Goal: Task Accomplishment & Management: Complete application form

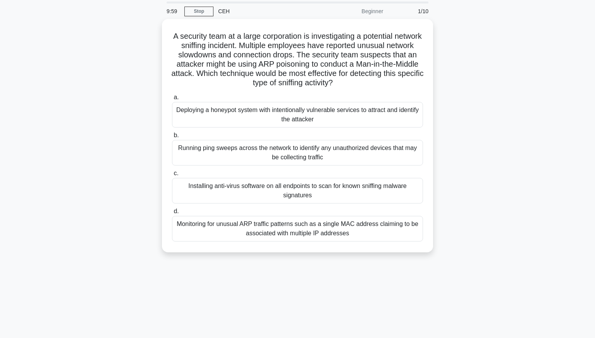
scroll to position [25, 0]
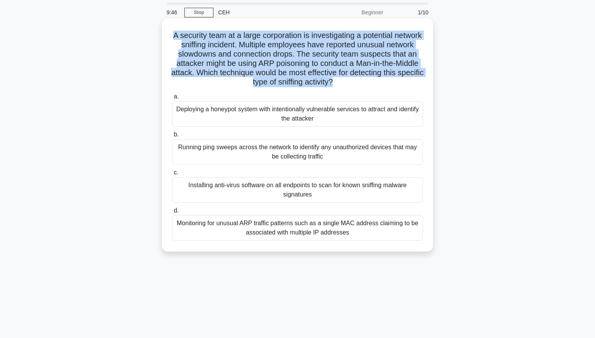
drag, startPoint x: 170, startPoint y: 34, endPoint x: 356, endPoint y: 89, distance: 193.2
click at [356, 89] on div "A security team at a large corporation is investigating a potential network sni…" at bounding box center [297, 134] width 265 height 227
copy h5 "A security team at a large corporation is investigating a potential network sni…"
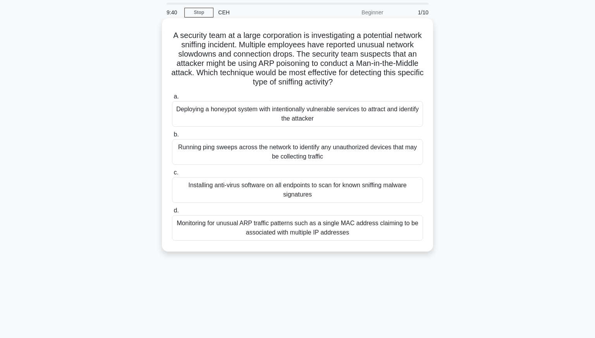
click at [345, 225] on div "Monitoring for unusual ARP traffic patterns such as a single MAC address claimi…" at bounding box center [297, 228] width 251 height 26
click at [172, 213] on input "d. Monitoring for unusual ARP traffic patterns such as a single MAC address cla…" at bounding box center [172, 210] width 0 height 5
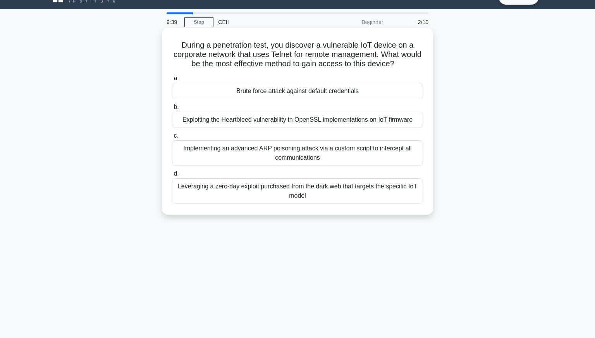
scroll to position [0, 0]
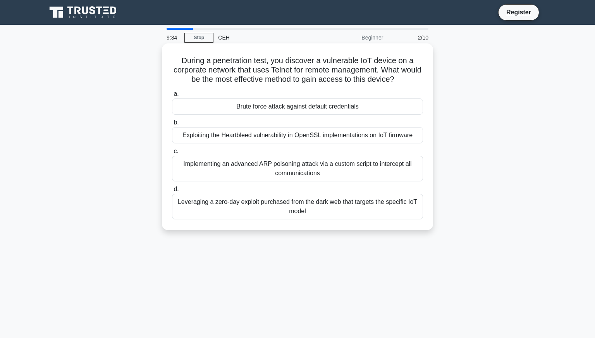
drag, startPoint x: 176, startPoint y: 56, endPoint x: 412, endPoint y: 80, distance: 236.9
click at [412, 80] on h5 "During a penetration test, you discover a vulnerable IoT device on a corporate …" at bounding box center [297, 70] width 252 height 29
copy h5 "During a penetration test, you discover a vulnerable IoT device on a corporate …"
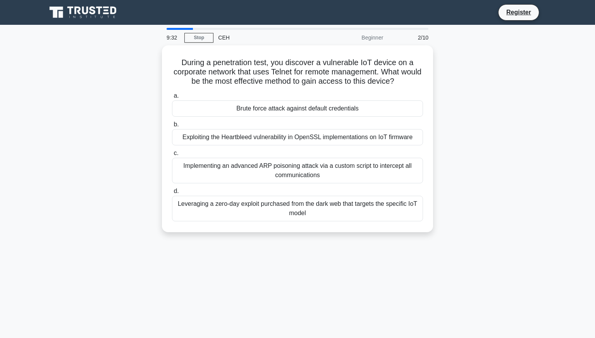
click at [446, 97] on div "During a penetration test, you discover a vulnerable IoT device on a corporate …" at bounding box center [297, 143] width 511 height 196
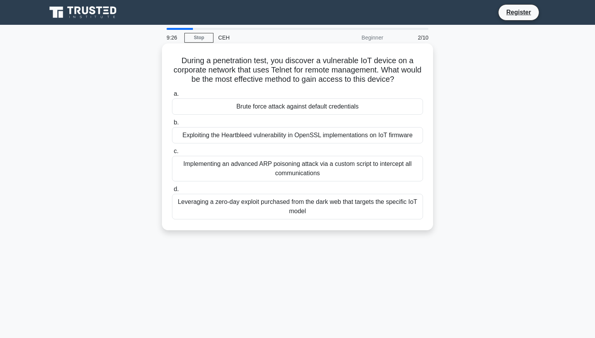
click at [355, 172] on div "Implementing an advanced ARP poisoning attack via a custom script to intercept …" at bounding box center [297, 169] width 251 height 26
click at [172, 154] on input "c. Implementing an advanced ARP poisoning attack via a custom script to interce…" at bounding box center [172, 151] width 0 height 5
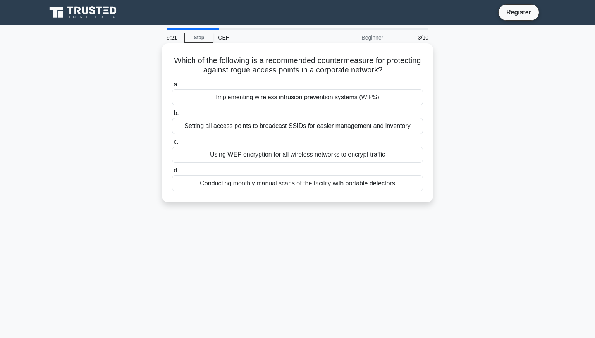
drag, startPoint x: 173, startPoint y: 61, endPoint x: 397, endPoint y: 69, distance: 223.9
click at [397, 69] on h5 "Which of the following is a recommended countermeasure for protecting against r…" at bounding box center [297, 65] width 252 height 19
copy h5 "Which of the following is a recommended countermeasure for protecting against r…"
click at [272, 120] on div "Setting all access points to broadcast SSIDs for easier management and inventory" at bounding box center [297, 126] width 251 height 16
click at [172, 116] on input "b. Setting all access points to broadcast SSIDs for easier management and inven…" at bounding box center [172, 113] width 0 height 5
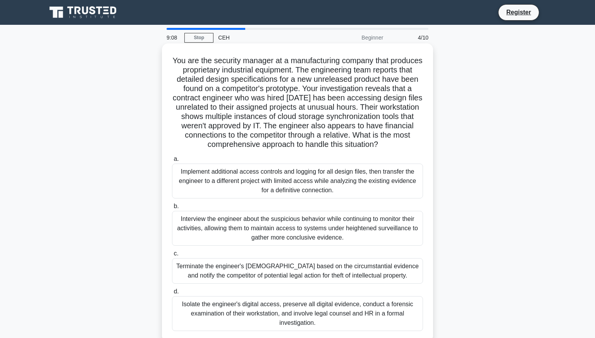
drag, startPoint x: 172, startPoint y: 60, endPoint x: 396, endPoint y: 142, distance: 238.3
click at [396, 142] on h5 "You are the security manager at a manufacturing company that produces proprieta…" at bounding box center [297, 103] width 252 height 94
copy h5 "You are the security manager at a manufacturing company that produces proprieta…"
click at [307, 261] on div "Terminate the engineer's employment contract based on the circumstantial eviden…" at bounding box center [297, 271] width 251 height 26
click at [172, 256] on input "c. Terminate the engineer's employment contract based on the circumstantial evi…" at bounding box center [172, 253] width 0 height 5
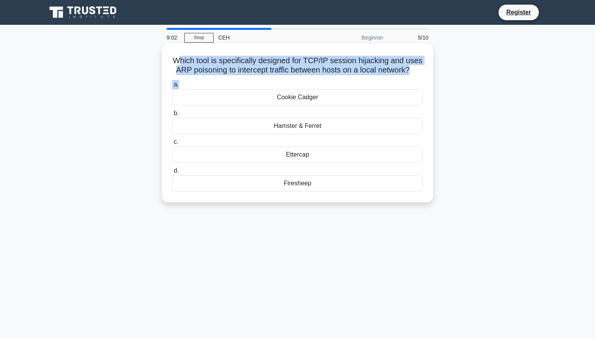
drag, startPoint x: 179, startPoint y: 58, endPoint x: 394, endPoint y: 83, distance: 215.9
click at [394, 83] on div "Which tool is specifically designed for TCP/IP session hijacking and uses ARP p…" at bounding box center [297, 122] width 265 height 153
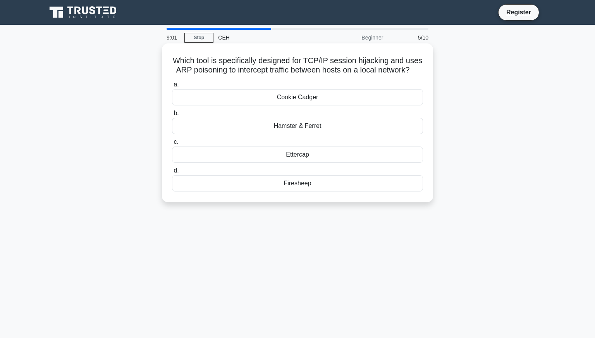
click at [173, 56] on h5 "Which tool is specifically designed for TCP/IP session hijacking and uses ARP p…" at bounding box center [297, 65] width 252 height 19
drag, startPoint x: 170, startPoint y: 57, endPoint x: 415, endPoint y: 72, distance: 245.5
click at [415, 72] on div "Which tool is specifically designed for TCP/IP session hijacking and uses ARP p…" at bounding box center [297, 122] width 265 height 153
copy h5 "Which tool is specifically designed for TCP/IP session hijacking and uses ARP p…"
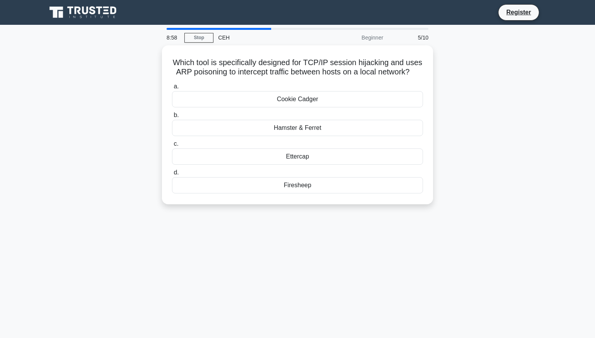
click at [462, 92] on div "Which tool is specifically designed for TCP/IP session hijacking and uses ARP p…" at bounding box center [297, 129] width 511 height 168
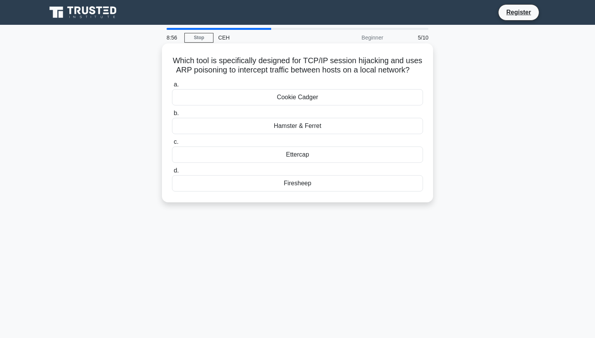
click at [336, 151] on div "Ettercap" at bounding box center [297, 154] width 251 height 16
click at [172, 144] on input "c. Ettercap" at bounding box center [172, 141] width 0 height 5
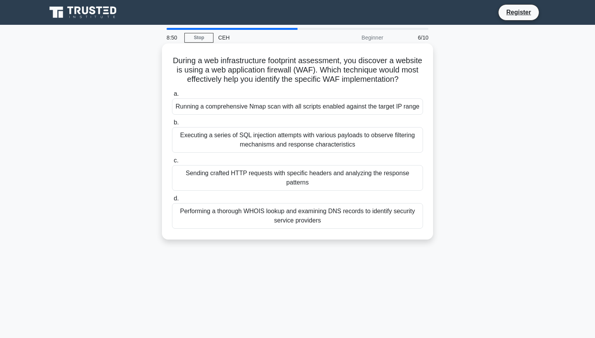
drag, startPoint x: 169, startPoint y: 55, endPoint x: 404, endPoint y: 79, distance: 235.8
click at [404, 79] on div "During a web infrastructure footprint assessment, you discover a website is usi…" at bounding box center [297, 141] width 265 height 190
copy h5 "During a web infrastructure footprint assessment, you discover a website is usi…"
click at [300, 172] on div "Sending crafted HTTP requests with specific headers and analyzing the response …" at bounding box center [297, 178] width 251 height 26
click at [172, 163] on input "c. Sending crafted HTTP requests with specific headers and analyzing the respon…" at bounding box center [172, 160] width 0 height 5
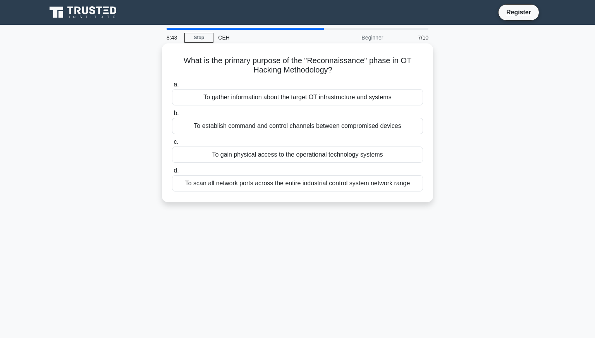
drag, startPoint x: 184, startPoint y: 58, endPoint x: 401, endPoint y: 69, distance: 217.8
click at [401, 69] on h5 "What is the primary purpose of the "Reconnaissance" phase in OT Hacking Methodo…" at bounding box center [297, 65] width 252 height 19
copy h5 "What is the primary purpose of the "Reconnaissance" phase in OT Hacking Methodo…"
click at [343, 96] on div "To gather information about the target OT infrastructure and systems" at bounding box center [297, 97] width 251 height 16
click at [172, 87] on input "a. To gather information about the target OT infrastructure and systems" at bounding box center [172, 84] width 0 height 5
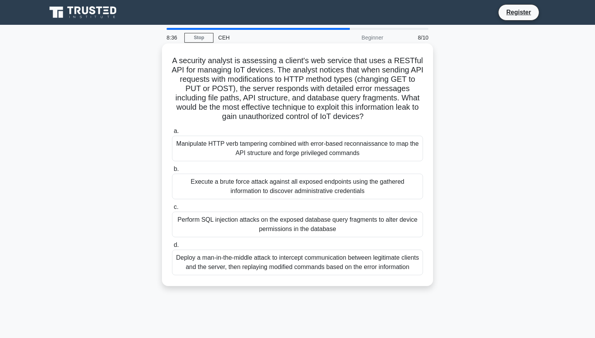
drag, startPoint x: 171, startPoint y: 59, endPoint x: 338, endPoint y: 122, distance: 177.5
click at [338, 122] on div "A security analyst is assessing a client's web service that uses a RESTful API …" at bounding box center [297, 164] width 265 height 236
copy h5 "A security analyst is assessing a client's web service that uses a RESTful API …"
click at [329, 261] on div "Deploy a man-in-the-middle attack to intercept communication between legitimate…" at bounding box center [297, 262] width 251 height 26
click at [172, 247] on input "d. Deploy a man-in-the-middle attack to intercept communication between legitim…" at bounding box center [172, 244] width 0 height 5
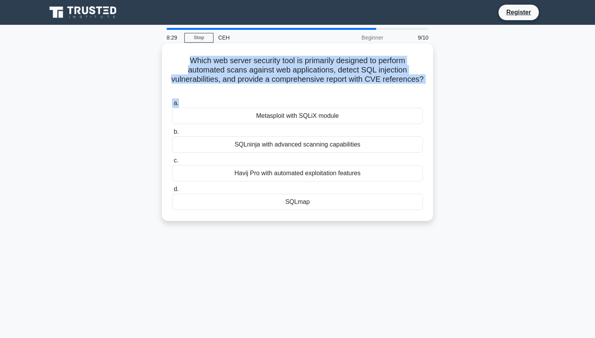
drag, startPoint x: 185, startPoint y: 59, endPoint x: 392, endPoint y: 98, distance: 210.4
click at [392, 98] on div "Which web server security tool is primarily designed to perform automated scans…" at bounding box center [297, 131] width 265 height 171
copy div "Which web server security tool is primarily designed to perform automated scans…"
click at [370, 91] on h5 "Which web server security tool is primarily designed to perform automated scans…" at bounding box center [297, 75] width 252 height 38
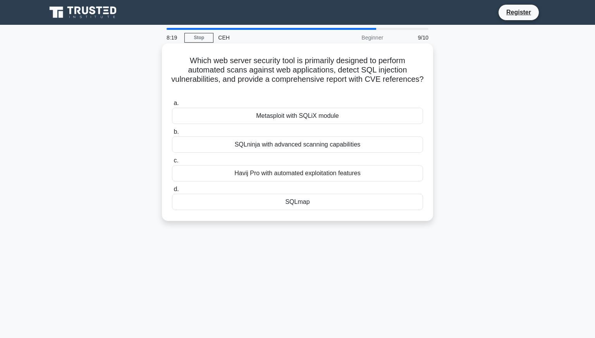
click at [329, 146] on div "SQLninja with advanced scanning capabilities" at bounding box center [297, 144] width 251 height 16
click at [172, 134] on input "b. SQLninja with advanced scanning capabilities" at bounding box center [172, 131] width 0 height 5
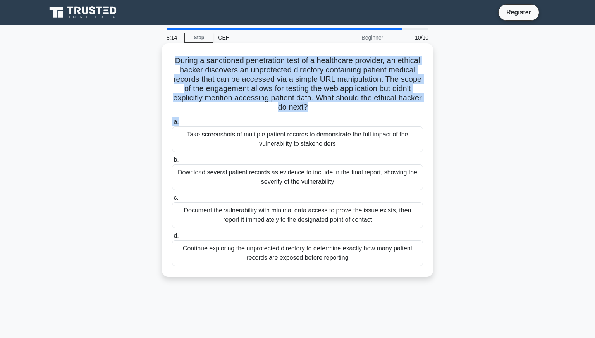
drag, startPoint x: 173, startPoint y: 60, endPoint x: 426, endPoint y: 118, distance: 259.6
click at [426, 118] on div "During a sanctioned penetration test of a healthcare provider, an ethical hacke…" at bounding box center [297, 159] width 265 height 227
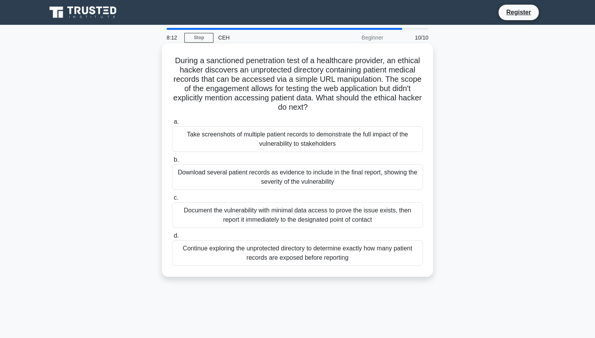
click at [323, 98] on h5 "During a sanctioned penetration test of a healthcare provider, an ethical hacke…" at bounding box center [297, 84] width 252 height 57
drag, startPoint x: 323, startPoint y: 108, endPoint x: 176, endPoint y: 58, distance: 155.6
click at [176, 58] on h5 "During a sanctioned penetration test of a healthcare provider, an ethical hacke…" at bounding box center [297, 84] width 252 height 57
copy h5 "During a sanctioned penetration test of a healthcare provider, an ethical hacke…"
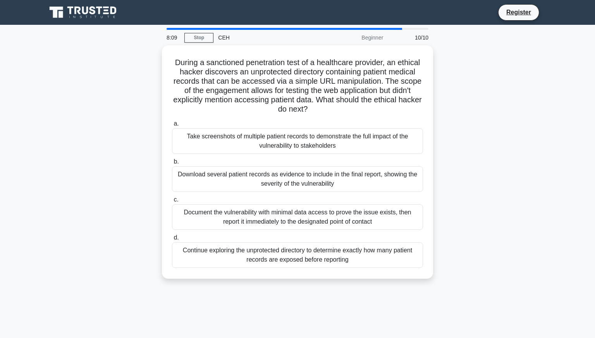
click at [116, 119] on div "During a sanctioned penetration test of a healthcare provider, an ethical hacke…" at bounding box center [297, 166] width 511 height 242
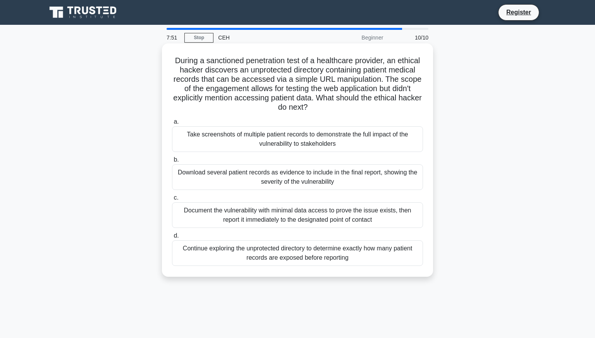
click at [295, 214] on div "Document the vulnerability with minimal data access to prove the issue exists, …" at bounding box center [297, 215] width 251 height 26
click at [172, 200] on input "c. Document the vulnerability with minimal data access to prove the issue exist…" at bounding box center [172, 197] width 0 height 5
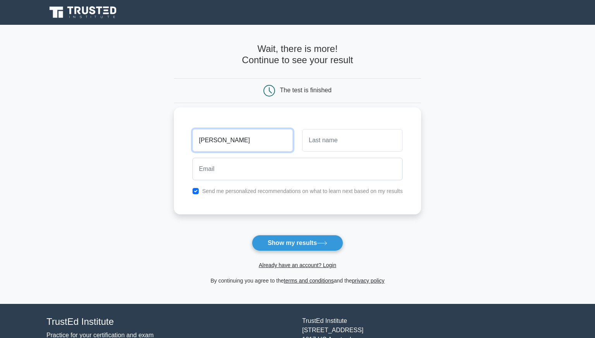
type input "[PERSON_NAME]"
type input "Zeliang"
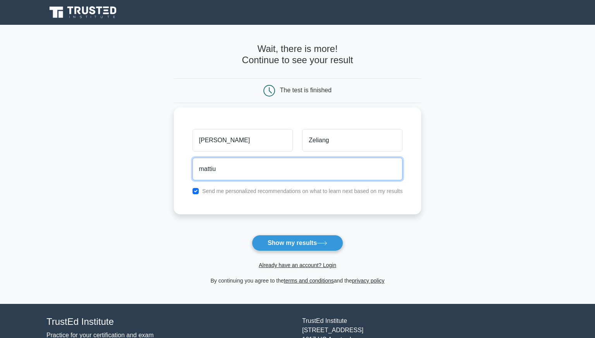
type input "[EMAIL_ADDRESS][DOMAIN_NAME]"
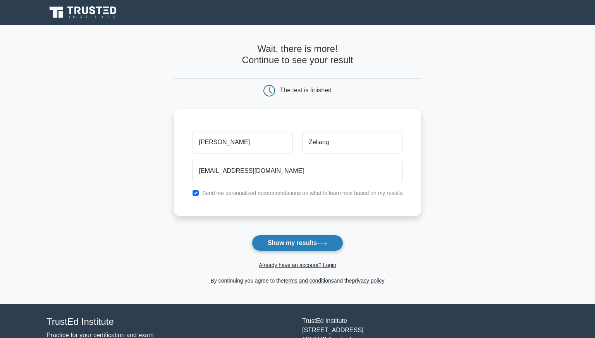
click at [291, 245] on button "Show my results" at bounding box center [297, 243] width 91 height 16
